Goal: Task Accomplishment & Management: Manage account settings

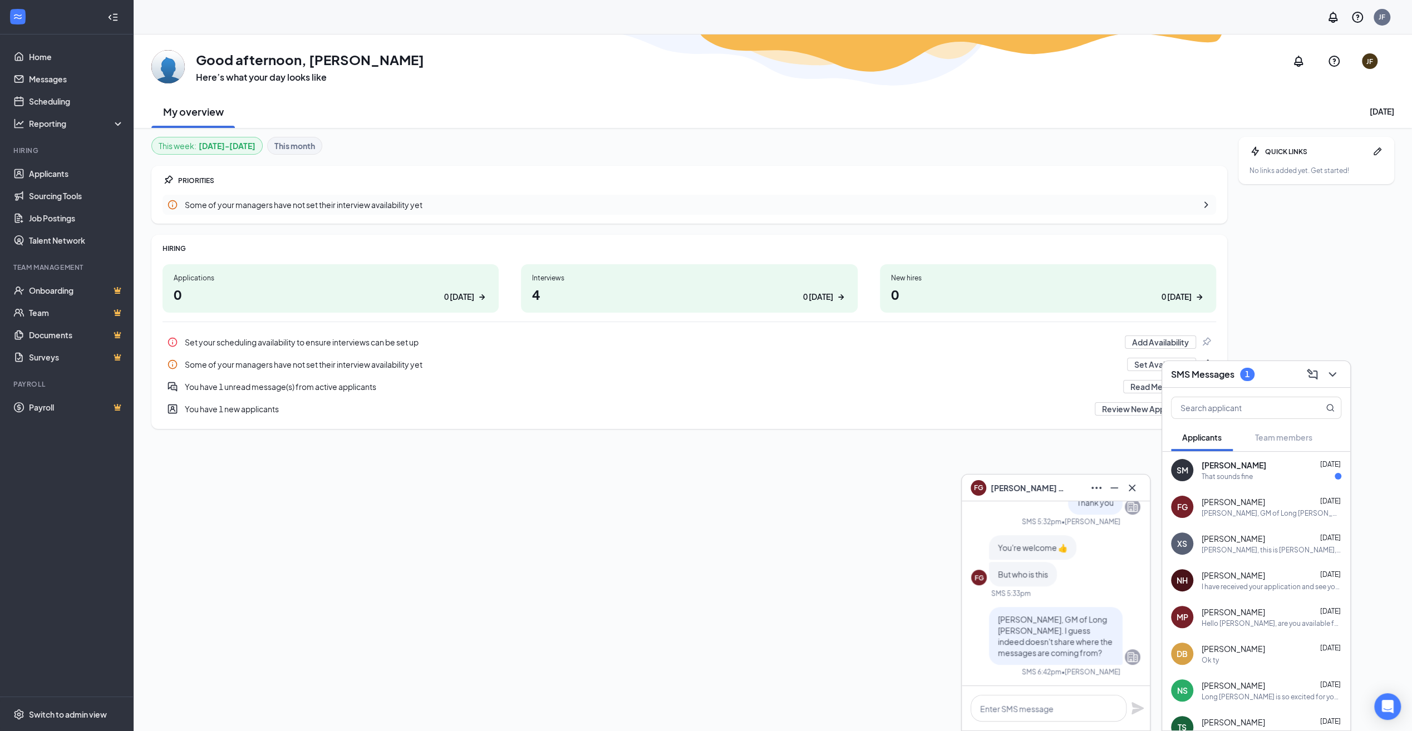
click at [707, 297] on h1 "4 0 [DATE]" at bounding box center [689, 294] width 314 height 19
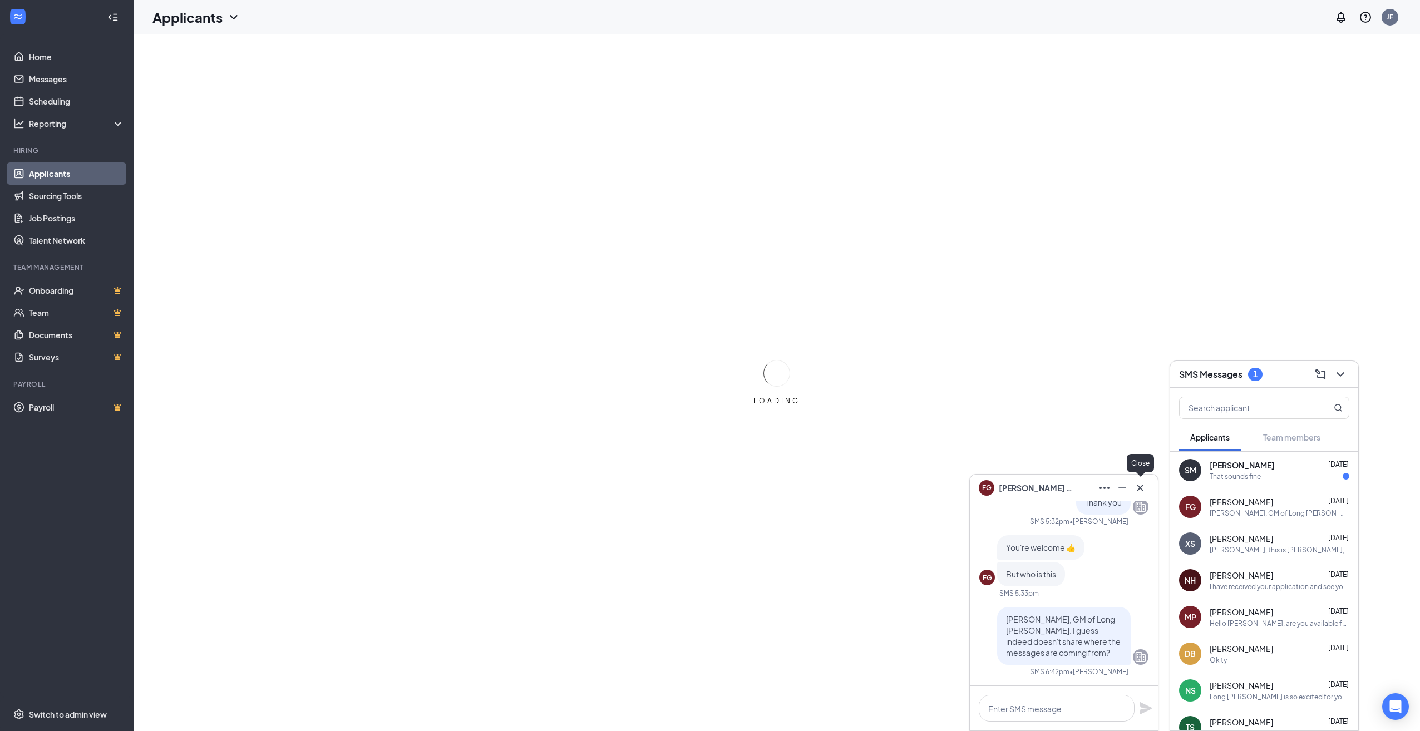
drag, startPoint x: 1140, startPoint y: 489, endPoint x: 1105, endPoint y: 481, distance: 35.8
click at [1140, 489] on icon "Cross" at bounding box center [1140, 487] width 7 height 7
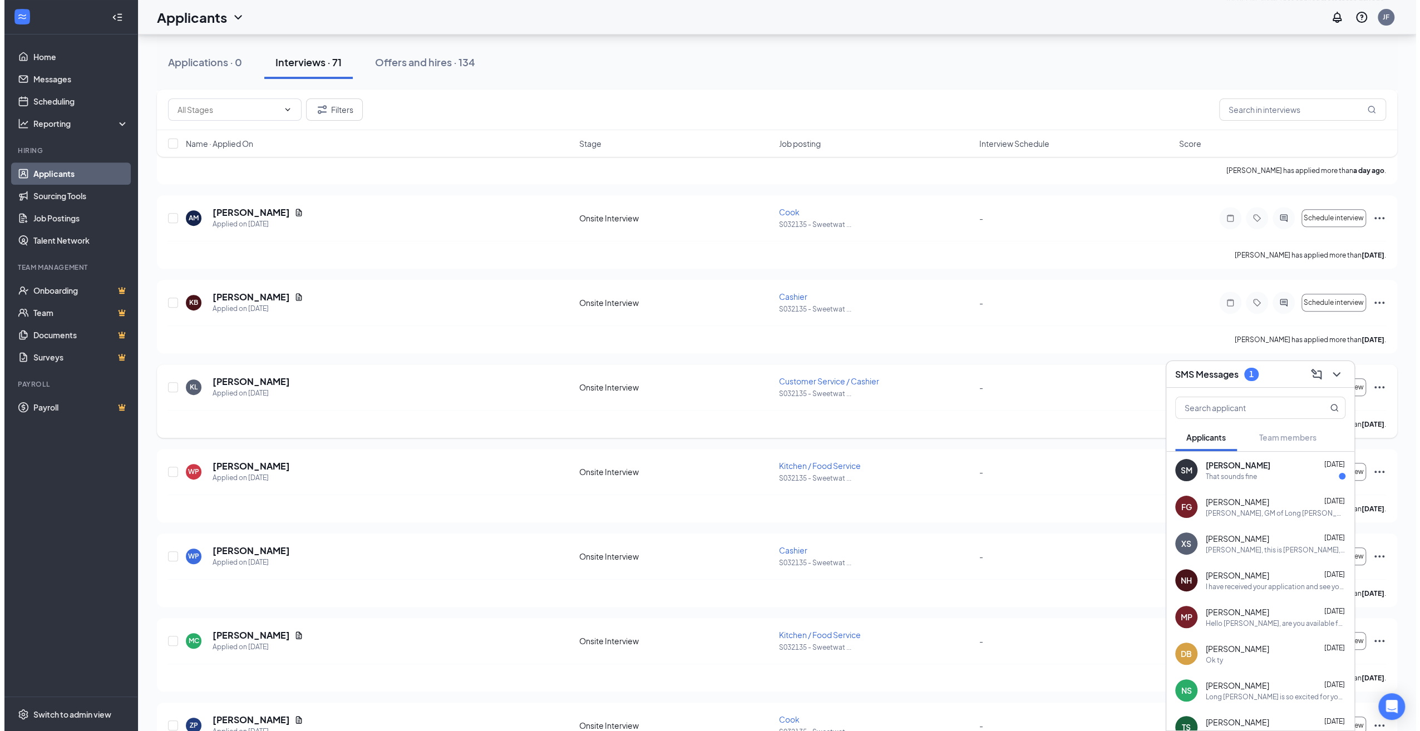
scroll to position [501, 0]
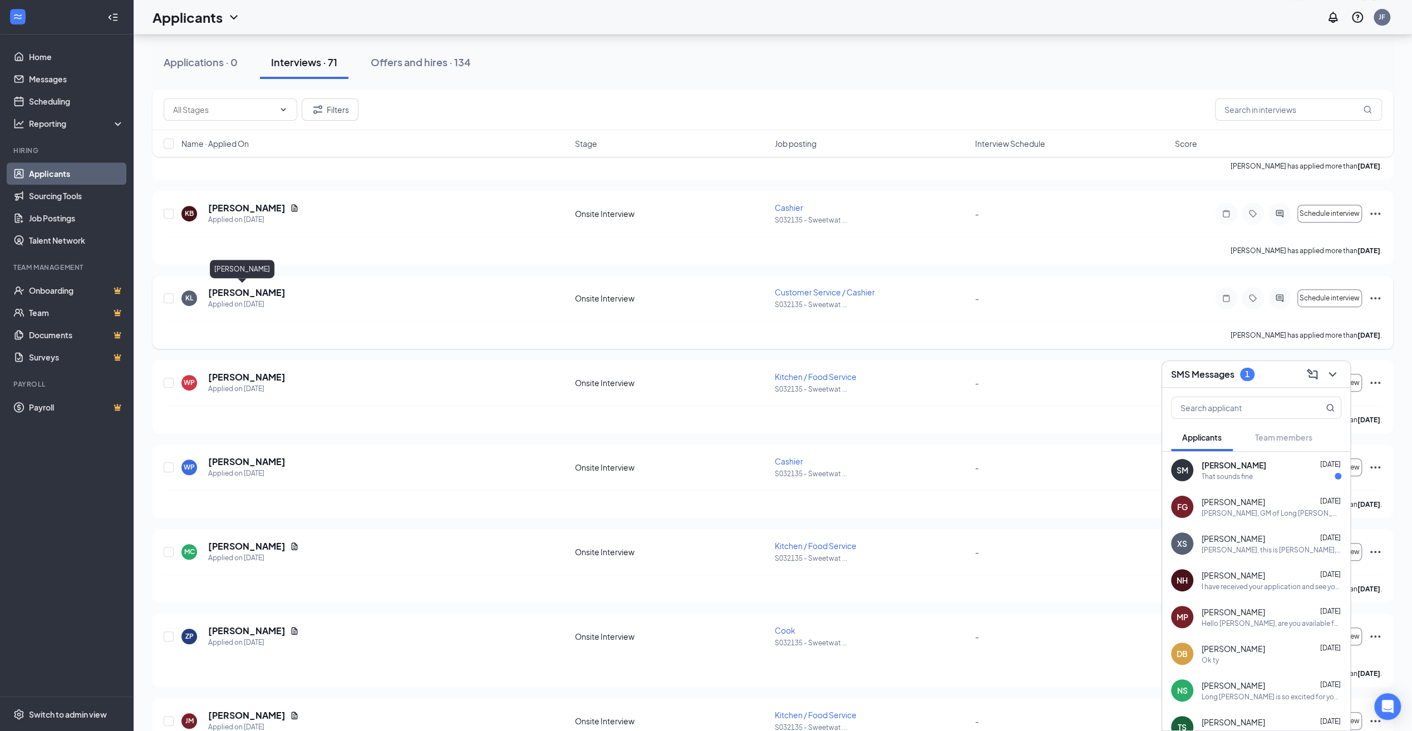
click at [219, 289] on h5 "Kyrah Lee" at bounding box center [246, 293] width 77 height 12
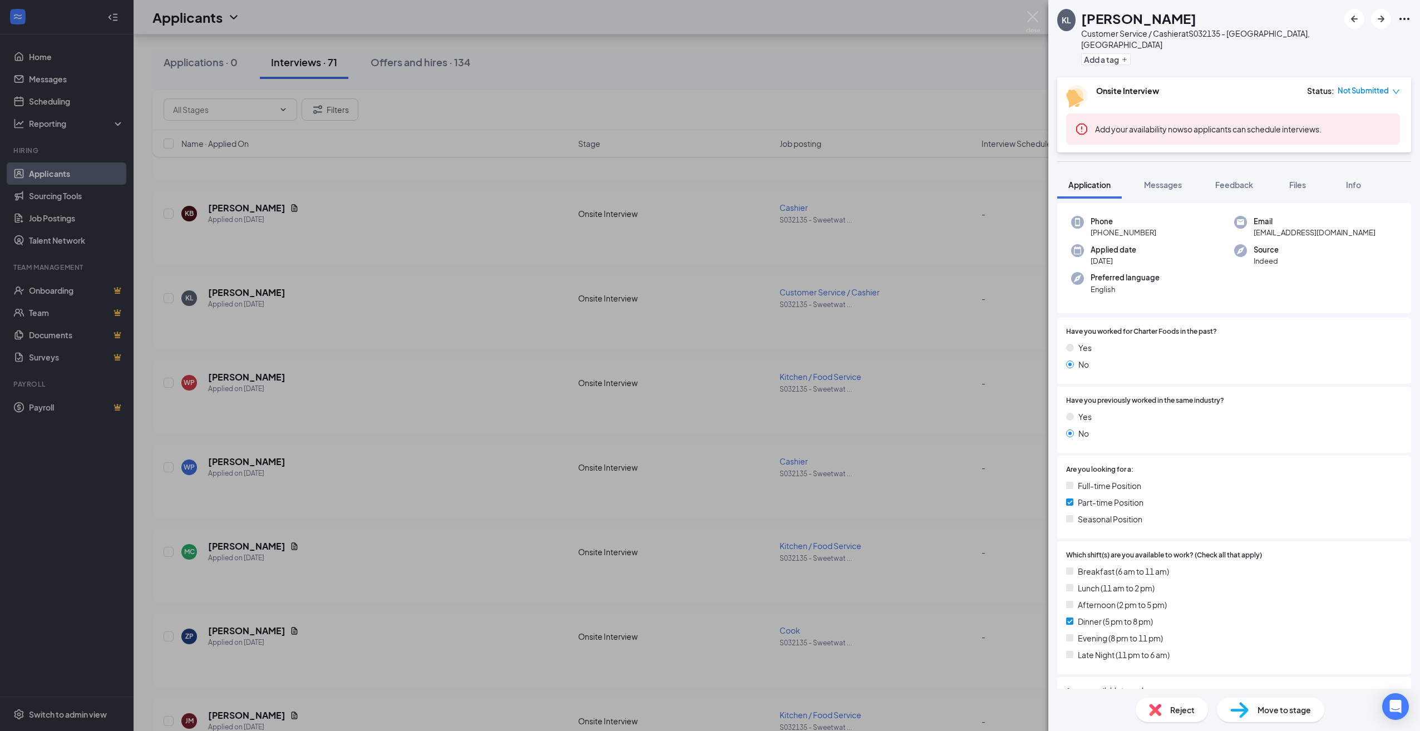
scroll to position [211, 0]
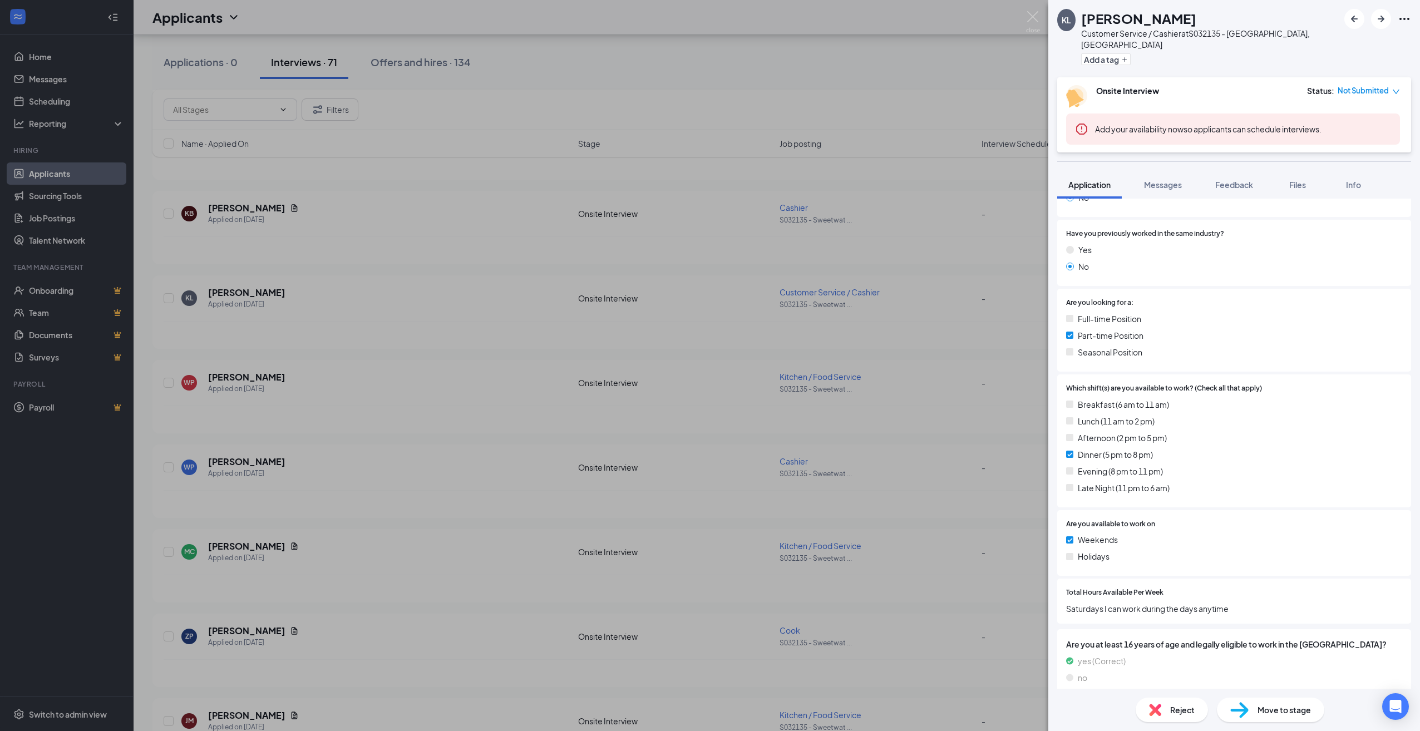
click at [1386, 85] on span "Not Submitted" at bounding box center [1363, 90] width 51 height 11
click at [1199, 93] on div "Onsite Interview Status : Not Submitted" at bounding box center [1233, 96] width 334 height 23
click at [1173, 713] on span "Reject" at bounding box center [1182, 710] width 24 height 12
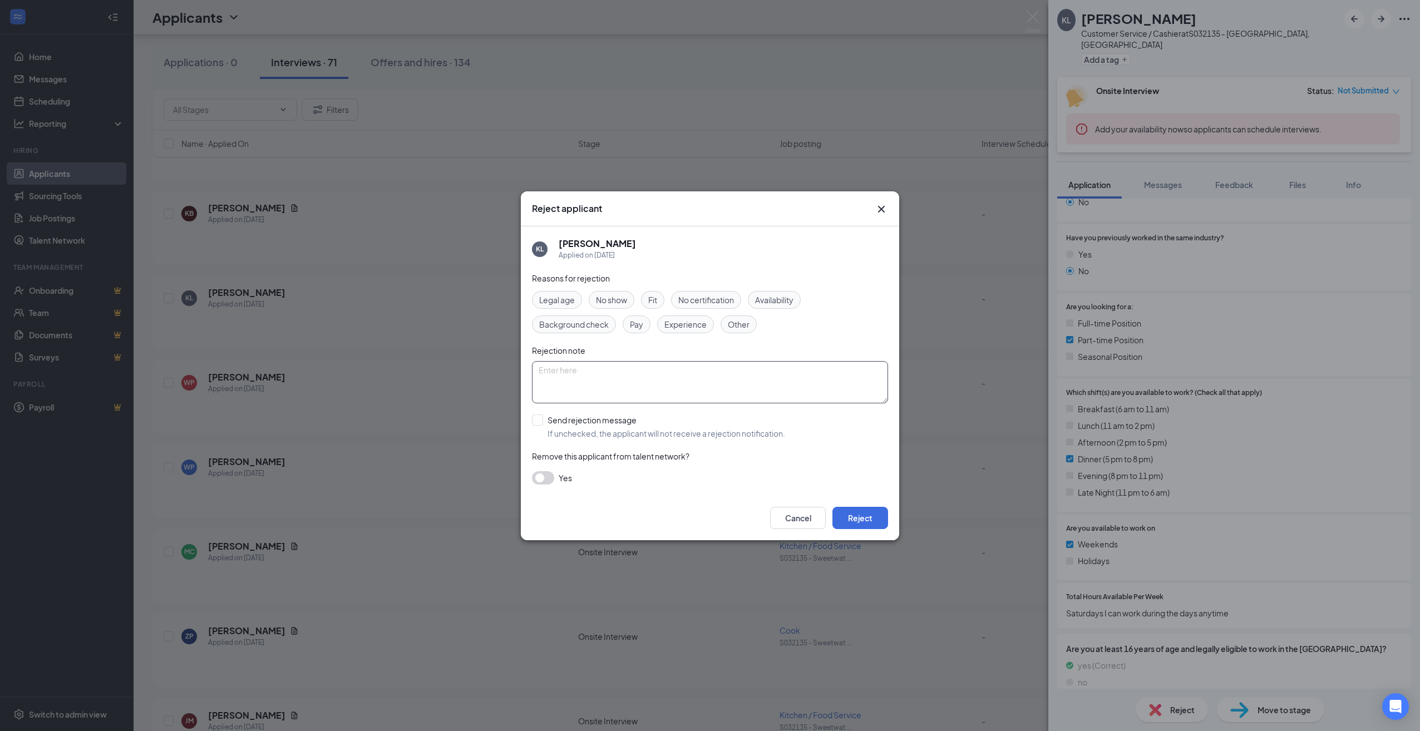
click at [577, 383] on textarea at bounding box center [710, 382] width 356 height 42
type textarea "not available"
click at [781, 299] on span "Availability" at bounding box center [774, 300] width 38 height 12
drag, startPoint x: 564, startPoint y: 368, endPoint x: 445, endPoint y: 395, distance: 122.6
click at [462, 383] on div "Reject applicant KL Kyrah Lee Applied on Sep 13 Reasons for rejection Legal age…" at bounding box center [710, 365] width 1420 height 731
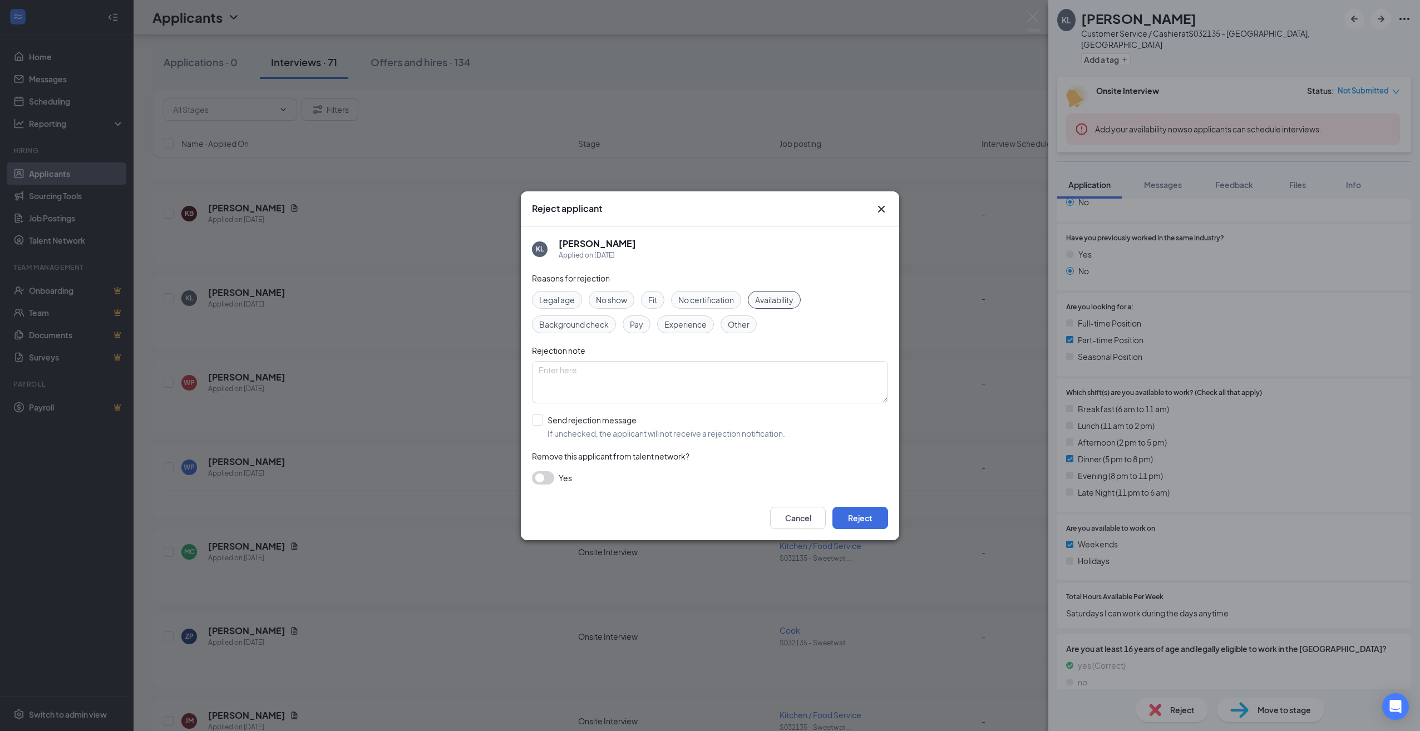
click at [778, 297] on span "Availability" at bounding box center [774, 300] width 38 height 12
drag, startPoint x: 873, startPoint y: 515, endPoint x: 856, endPoint y: 489, distance: 31.0
click at [872, 515] on button "Reject" at bounding box center [861, 518] width 56 height 22
